Goal: Task Accomplishment & Management: Use online tool/utility

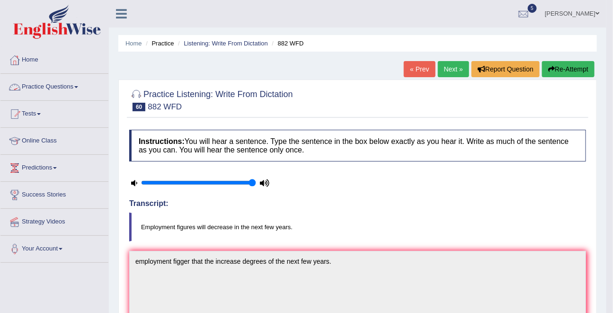
click at [48, 83] on link "Practice Questions" at bounding box center [54, 86] width 108 height 24
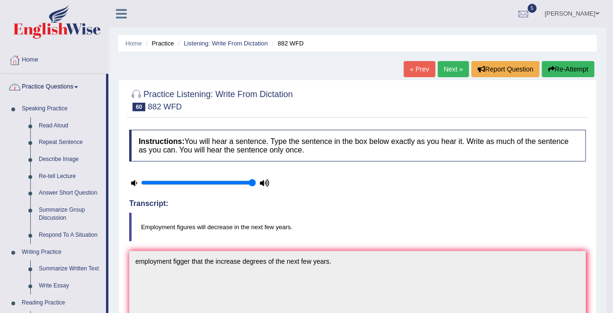
click at [48, 82] on link "Practice Questions" at bounding box center [53, 86] width 106 height 24
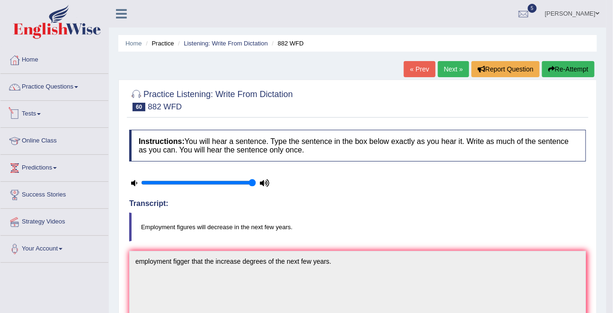
click at [36, 115] on link "Tests" at bounding box center [54, 113] width 108 height 24
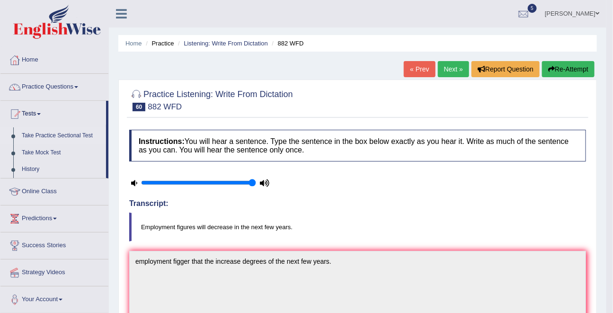
click at [49, 128] on link "Take Practice Sectional Test" at bounding box center [62, 135] width 89 height 17
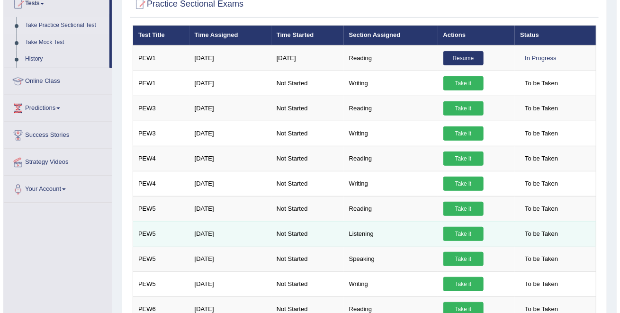
scroll to position [111, 0]
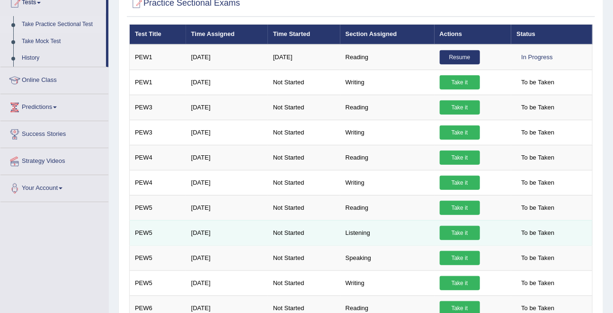
click at [464, 231] on link "Take it" at bounding box center [460, 233] width 40 height 14
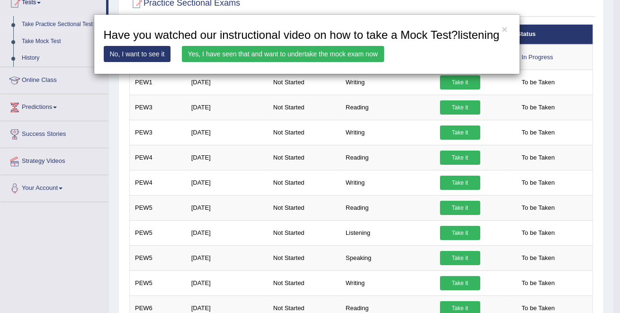
click at [289, 62] on link "Yes, I have seen that and want to undertake the mock exam now" at bounding box center [283, 54] width 202 height 16
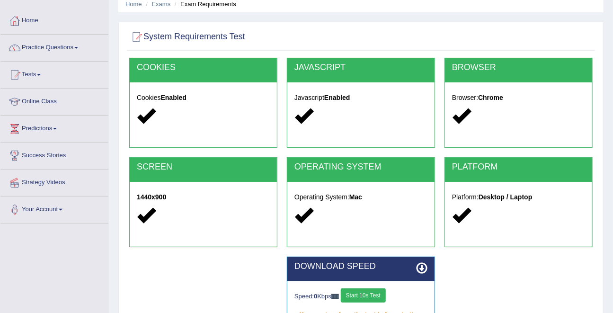
scroll to position [47, 0]
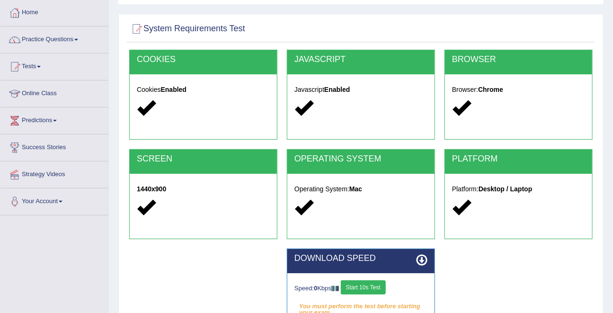
click at [365, 284] on button "Start 10s Test" at bounding box center [363, 287] width 45 height 14
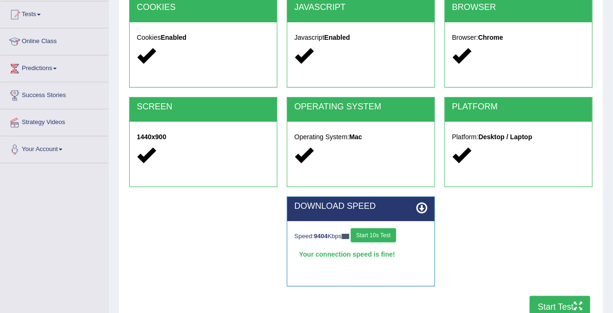
scroll to position [184, 0]
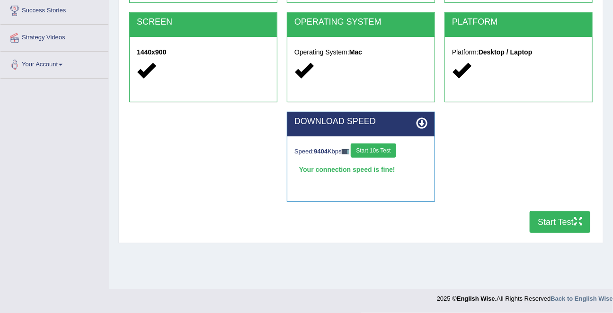
click at [557, 222] on button "Start Test" at bounding box center [560, 222] width 61 height 22
